Goal: Understand process/instructions

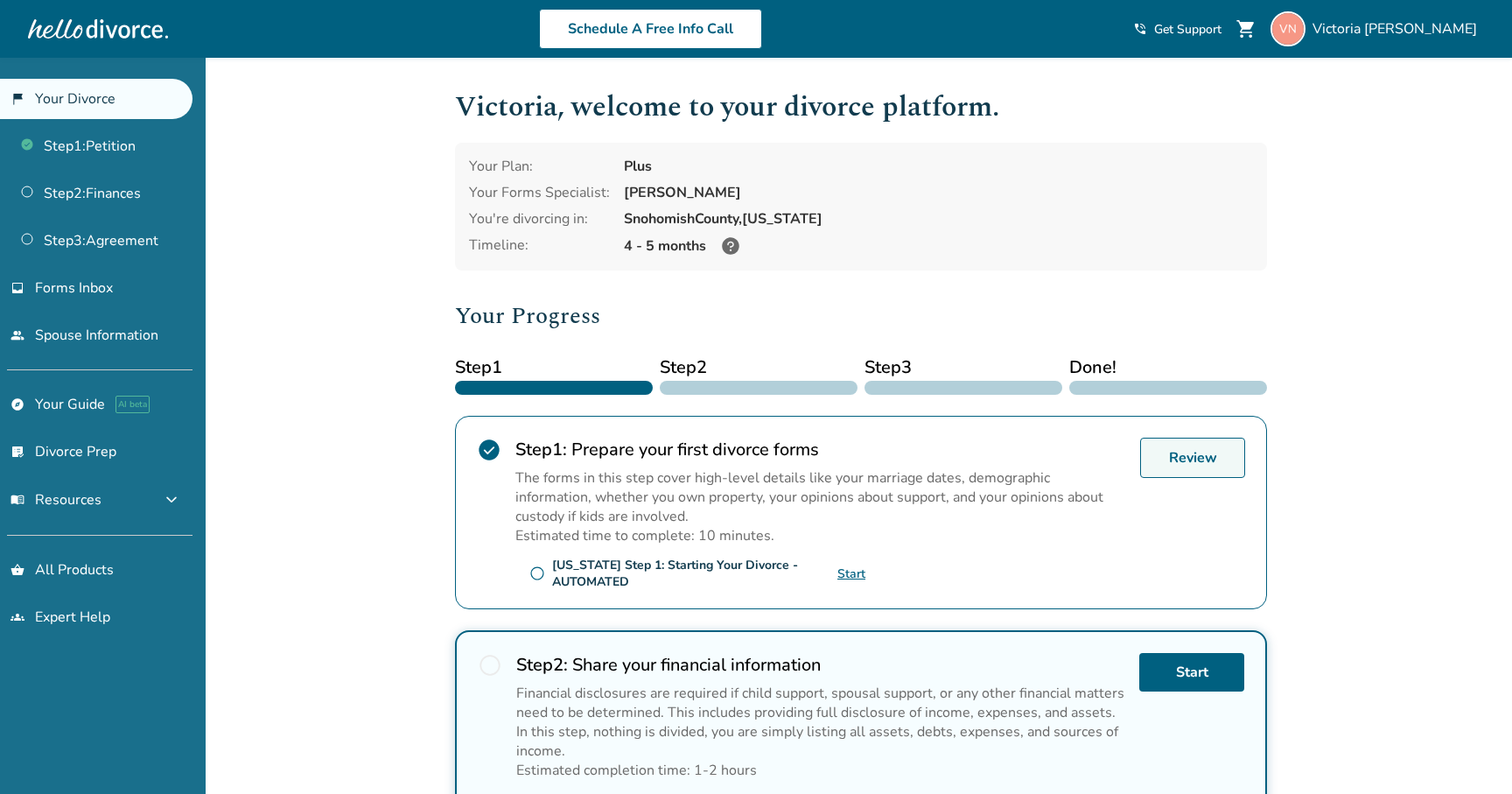
click at [1181, 465] on link "Review" at bounding box center [1193, 457] width 105 height 40
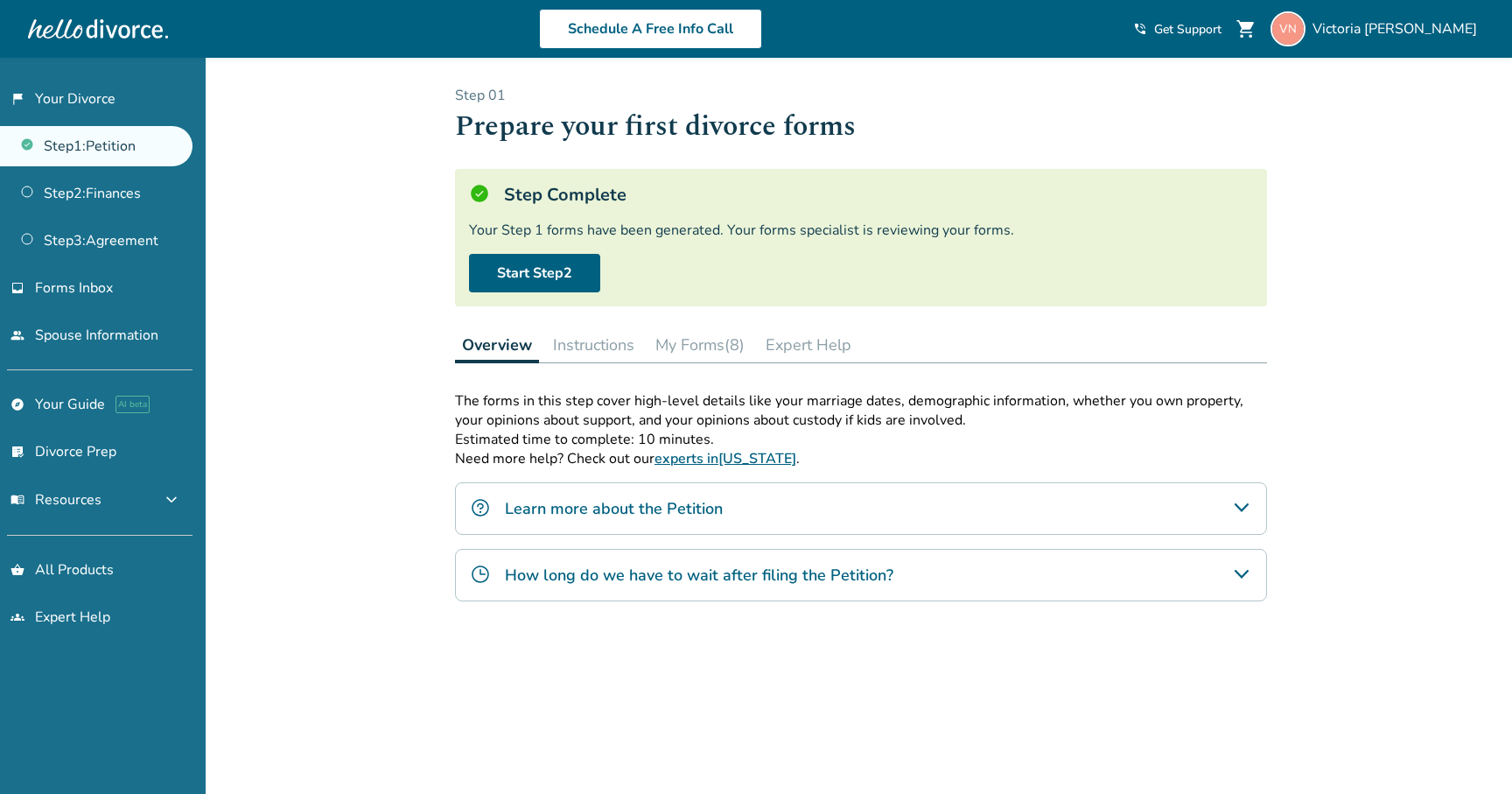
click at [587, 345] on button "Instructions" at bounding box center [593, 345] width 95 height 35
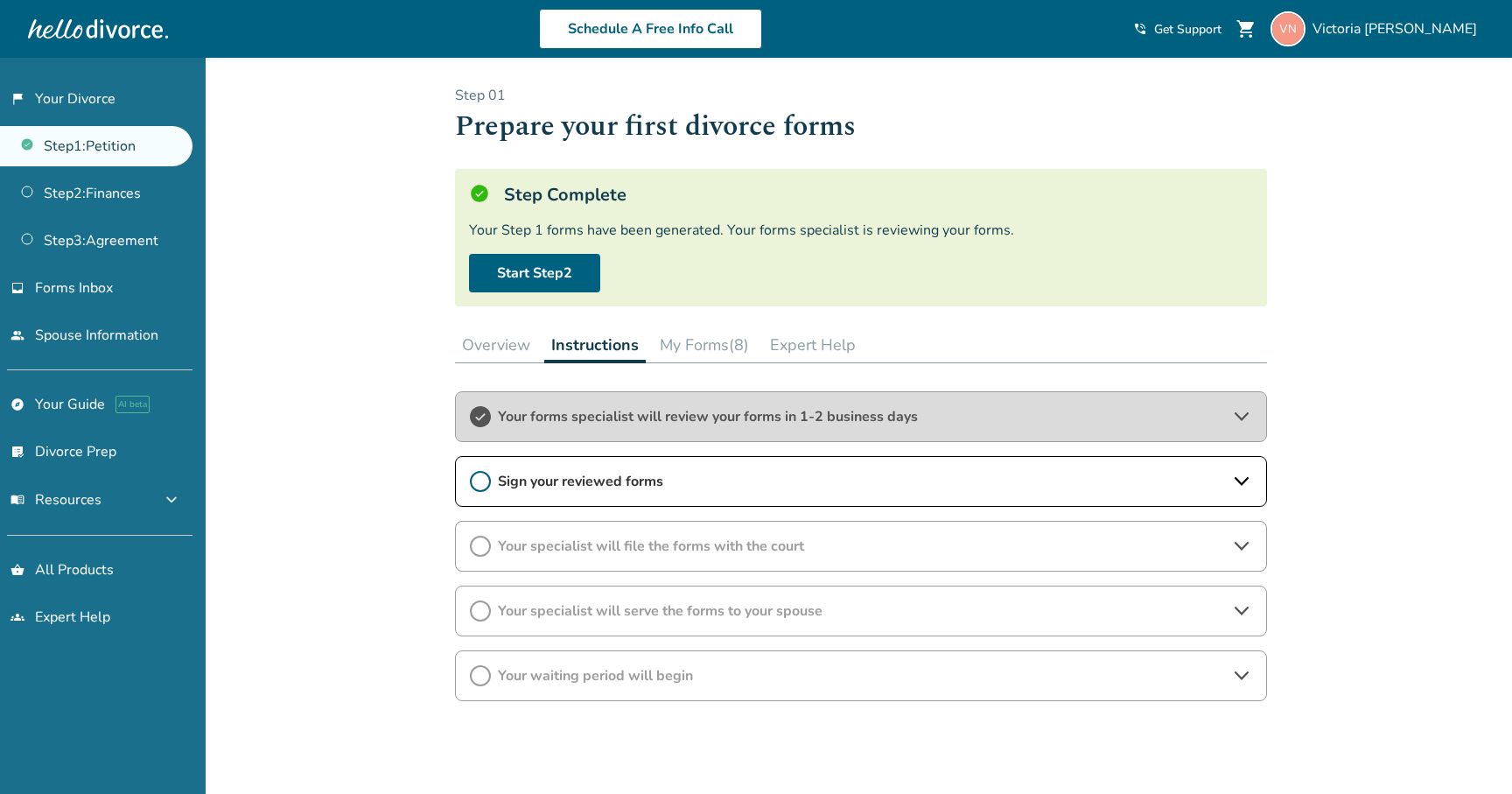
click at [684, 344] on button "My Forms (8)" at bounding box center [705, 345] width 103 height 35
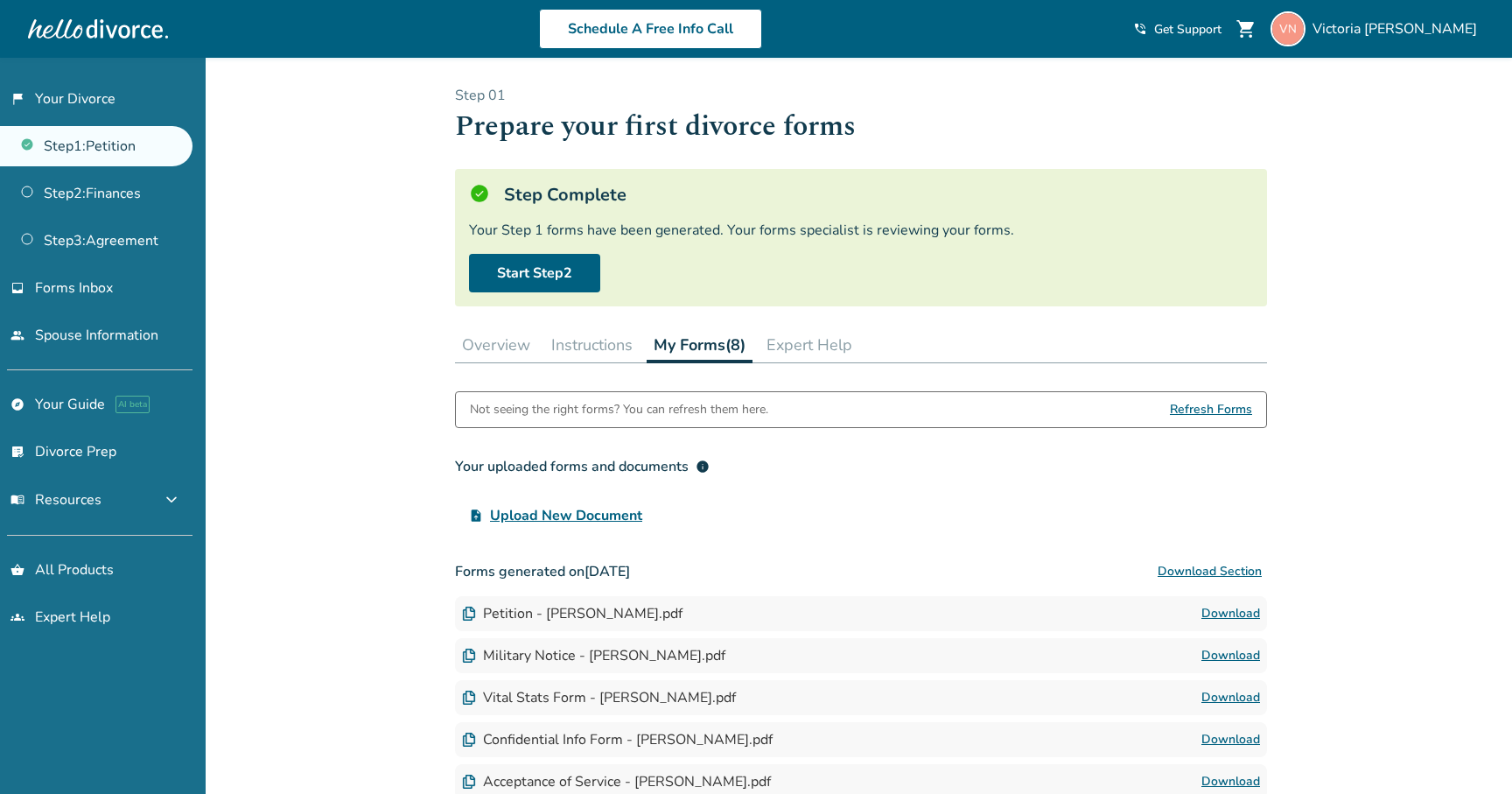
click at [683, 613] on div "Petition - [PERSON_NAME].pdf" at bounding box center [571, 613] width 220 height 19
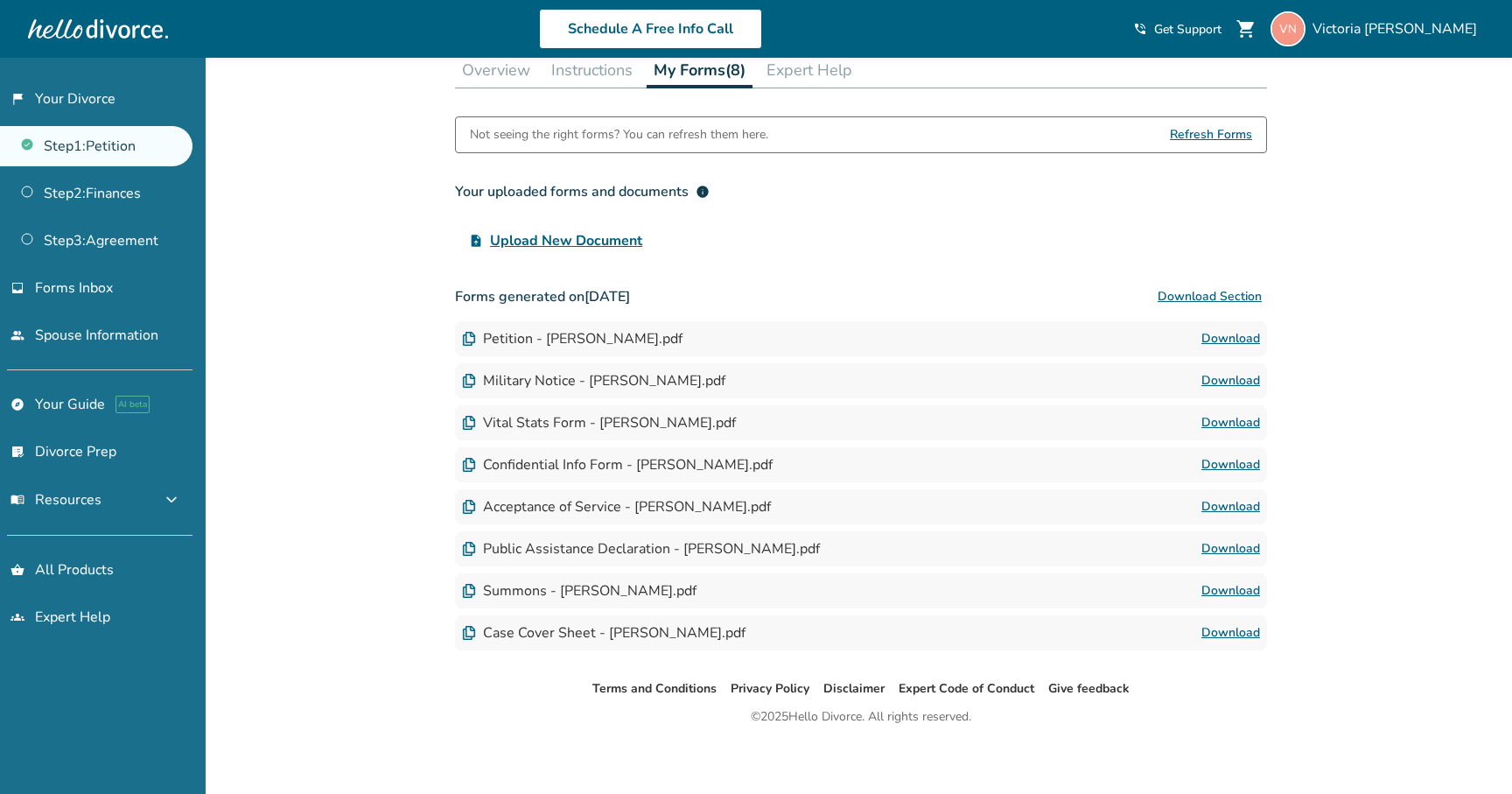
scroll to position [281, 0]
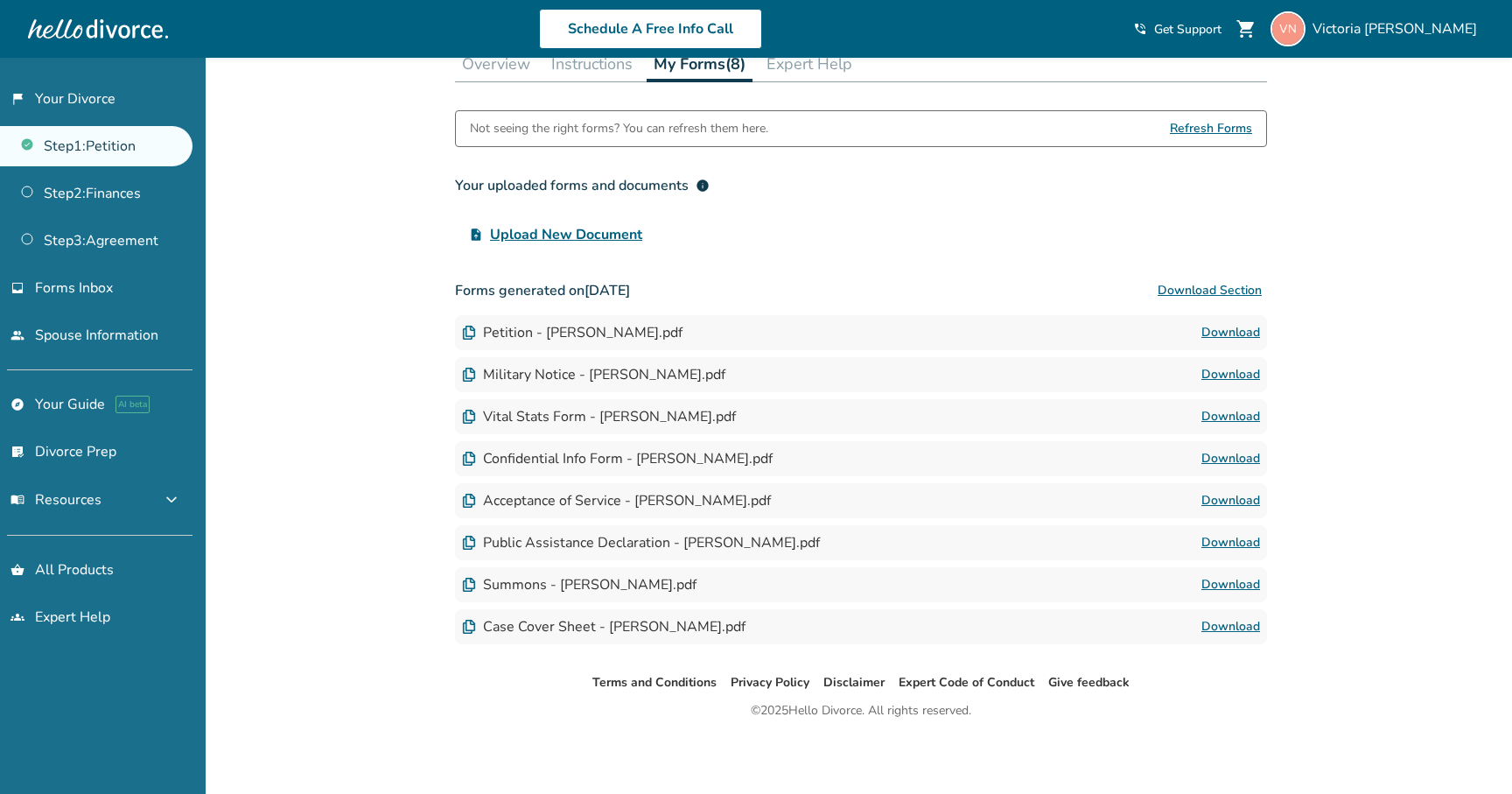
click at [1232, 290] on button "Download Section" at bounding box center [1210, 290] width 114 height 35
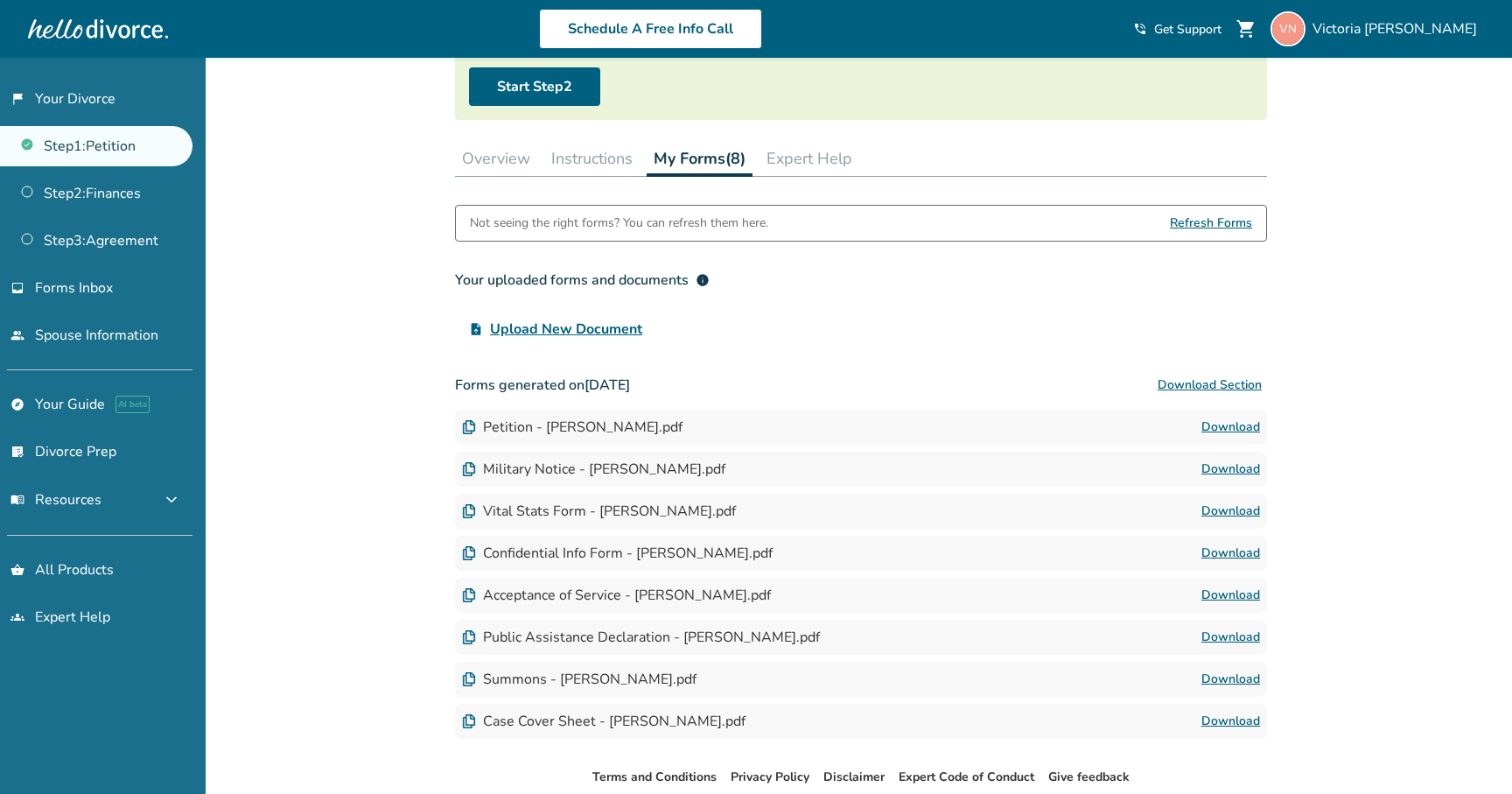
scroll to position [0, 0]
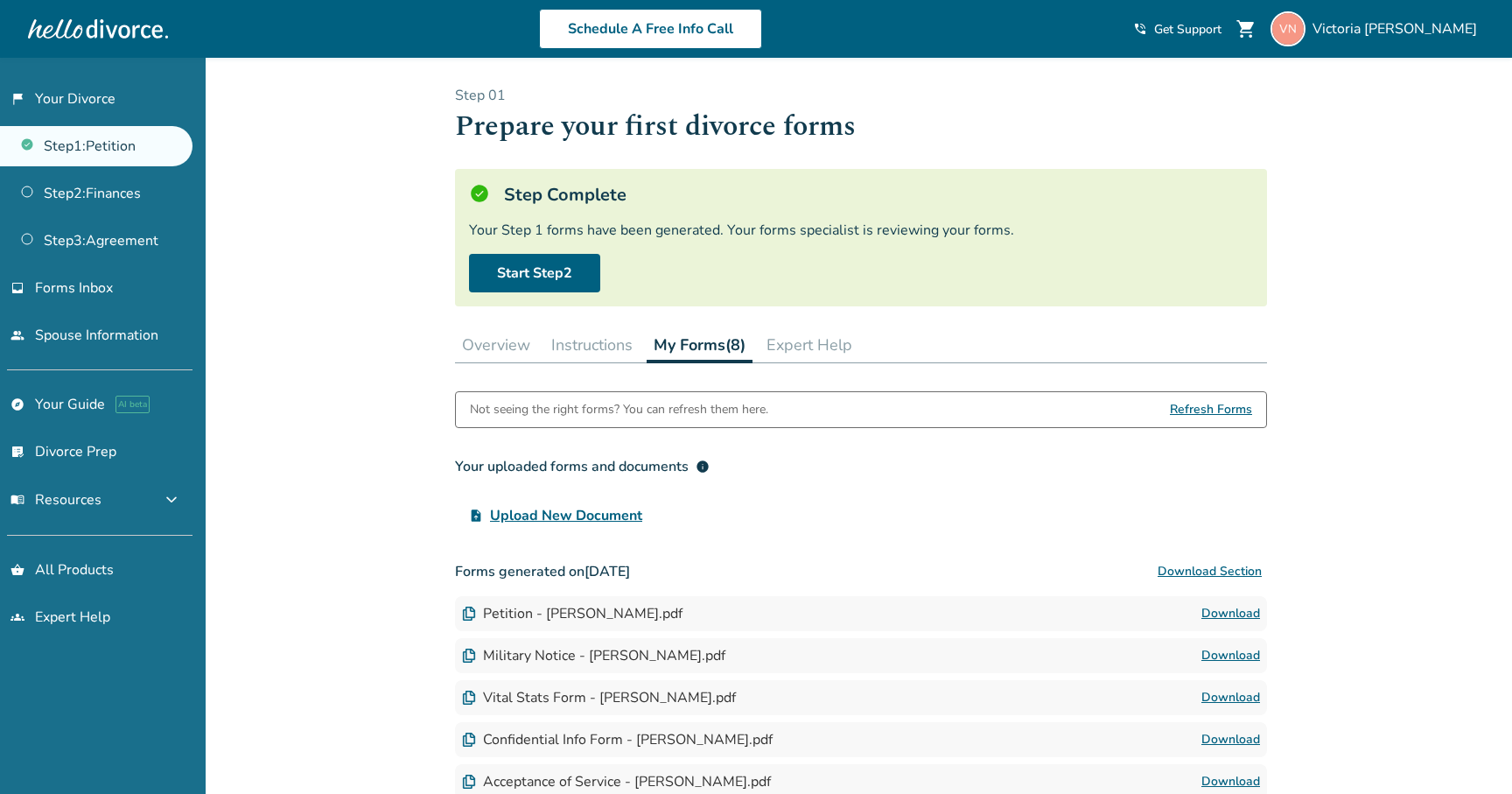
click at [837, 346] on button "Expert Help" at bounding box center [810, 345] width 100 height 35
